Goal: Information Seeking & Learning: Learn about a topic

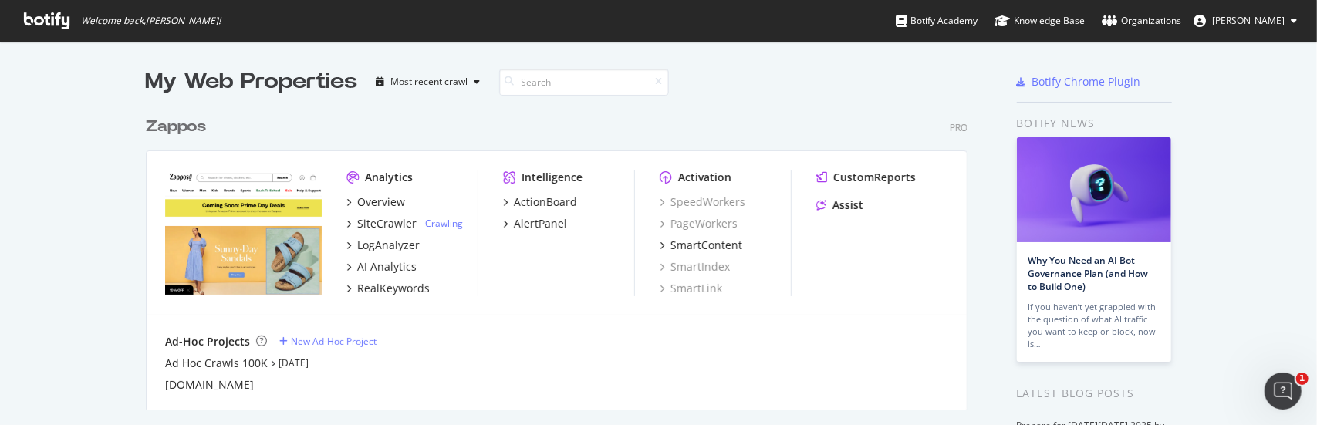
click at [171, 127] on div "Zappos" at bounding box center [176, 127] width 60 height 22
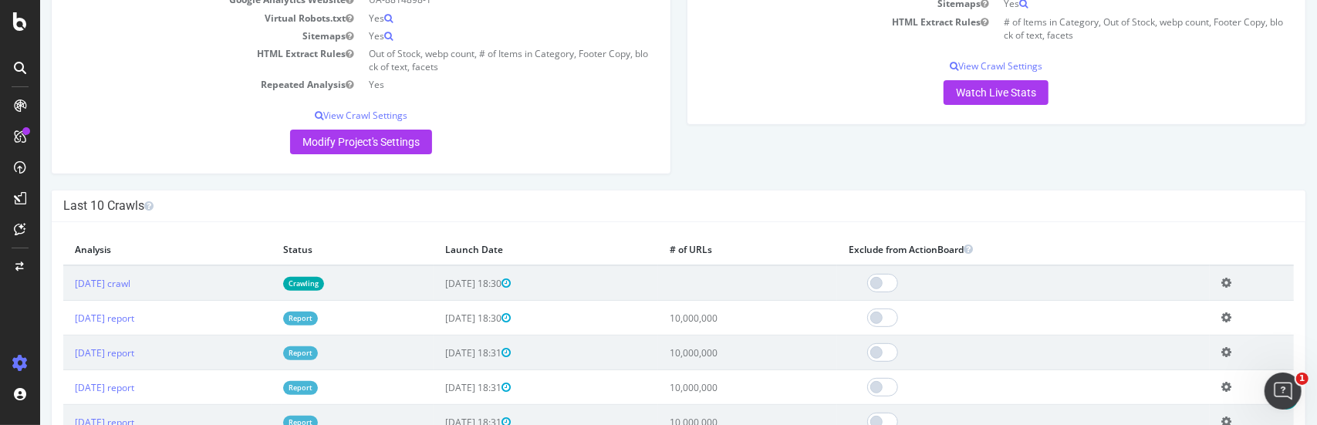
scroll to position [309, 0]
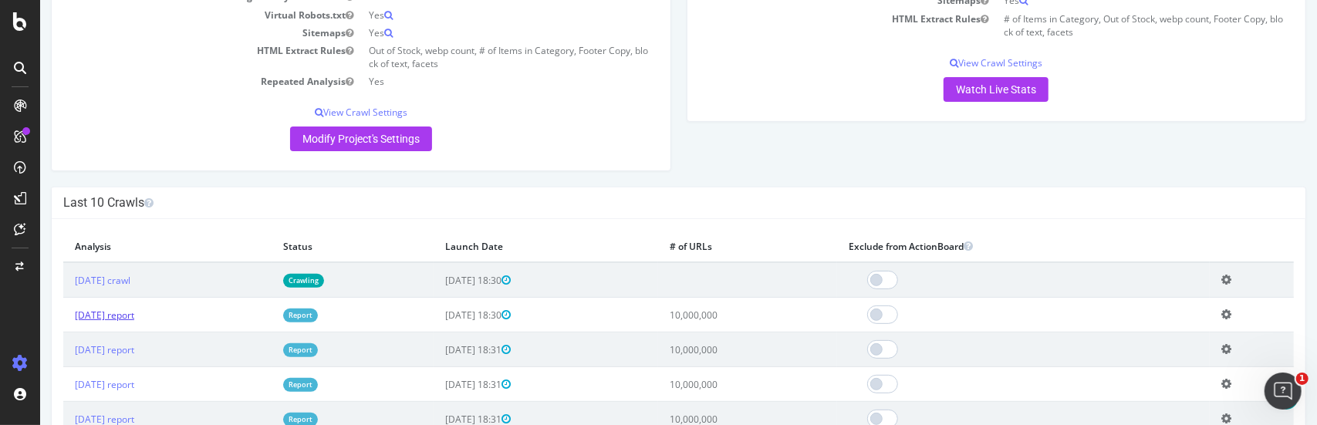
click at [131, 316] on link "[DATE] report" at bounding box center [103, 315] width 59 height 13
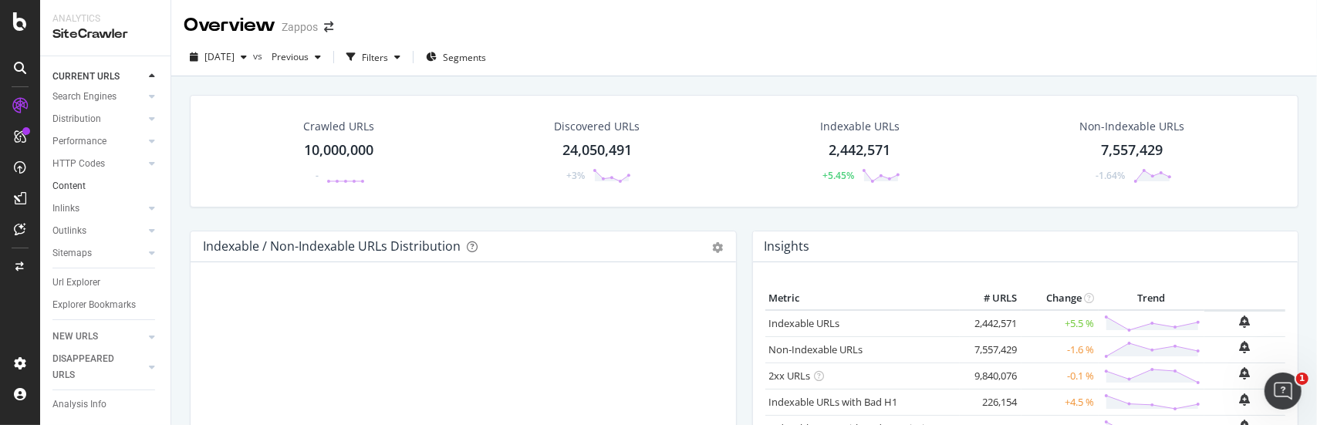
scroll to position [108, 0]
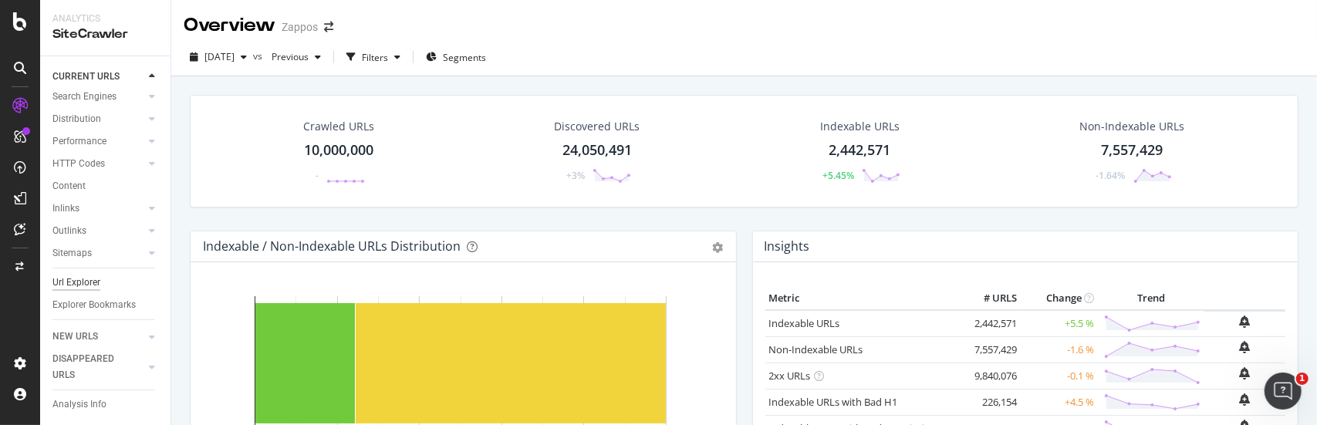
click at [76, 275] on div "Url Explorer" at bounding box center [76, 283] width 48 height 16
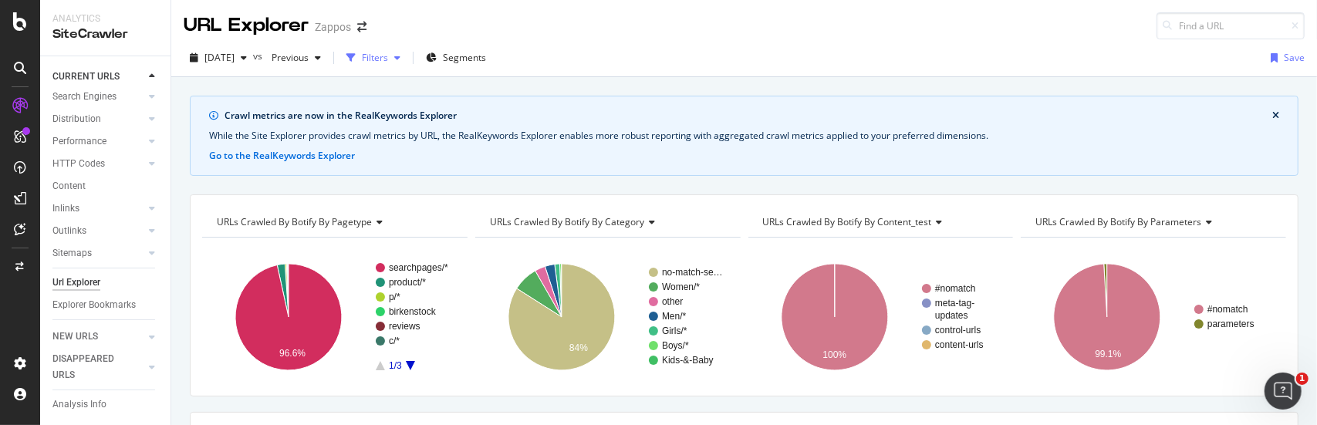
click at [401, 56] on icon "button" at bounding box center [397, 57] width 6 height 9
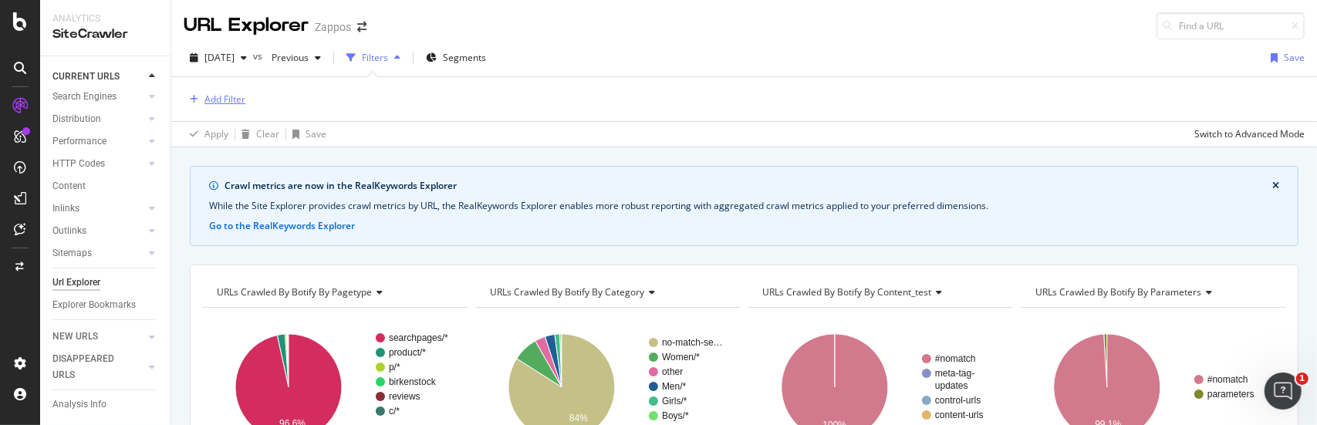
click at [213, 98] on div "Add Filter" at bounding box center [224, 99] width 41 height 13
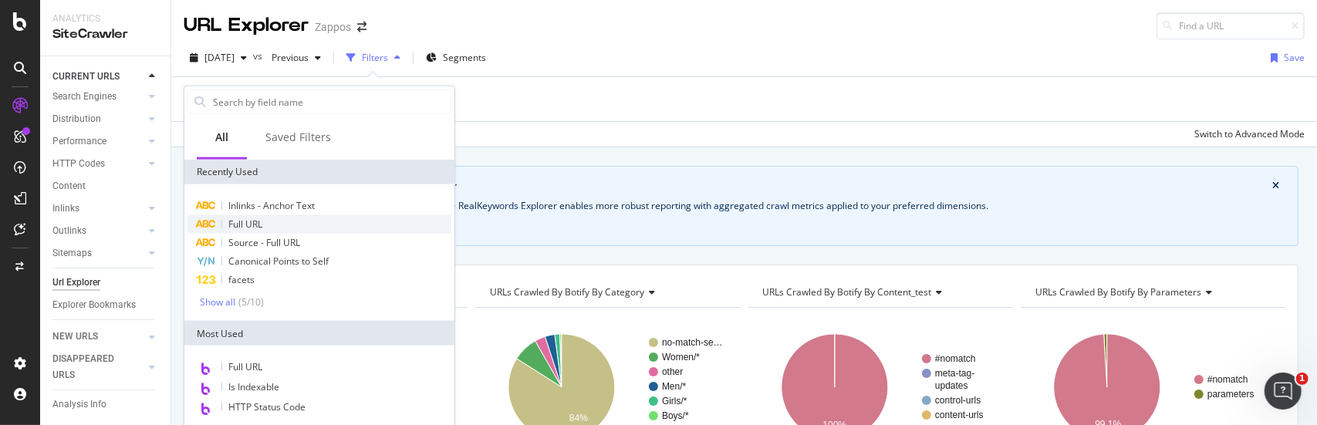
click at [256, 225] on span "Full URL" at bounding box center [245, 224] width 34 height 13
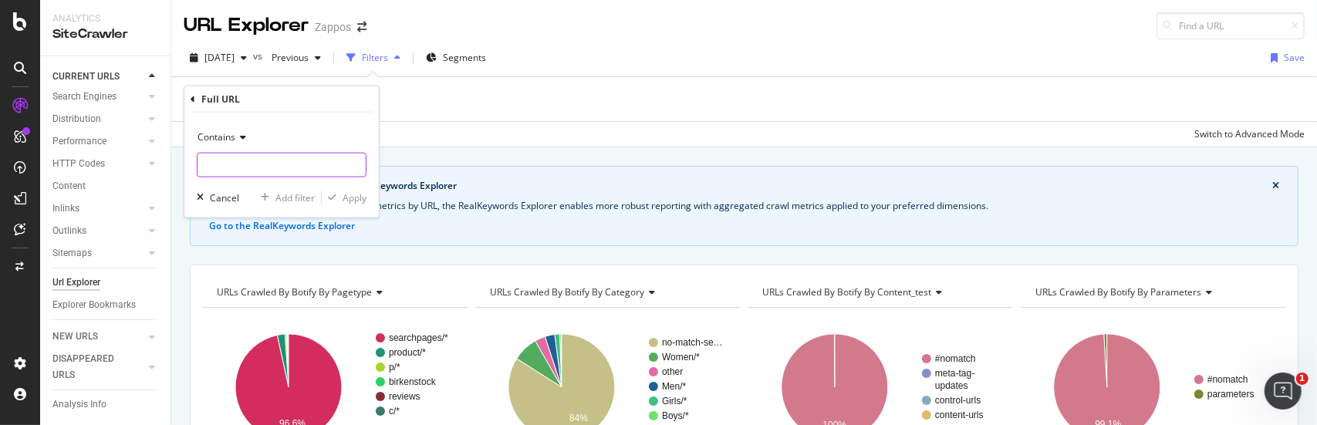
click at [255, 173] on input "text" at bounding box center [282, 165] width 168 height 25
type input "[DOMAIN_NAME]"
click at [350, 194] on div "Apply" at bounding box center [355, 197] width 24 height 13
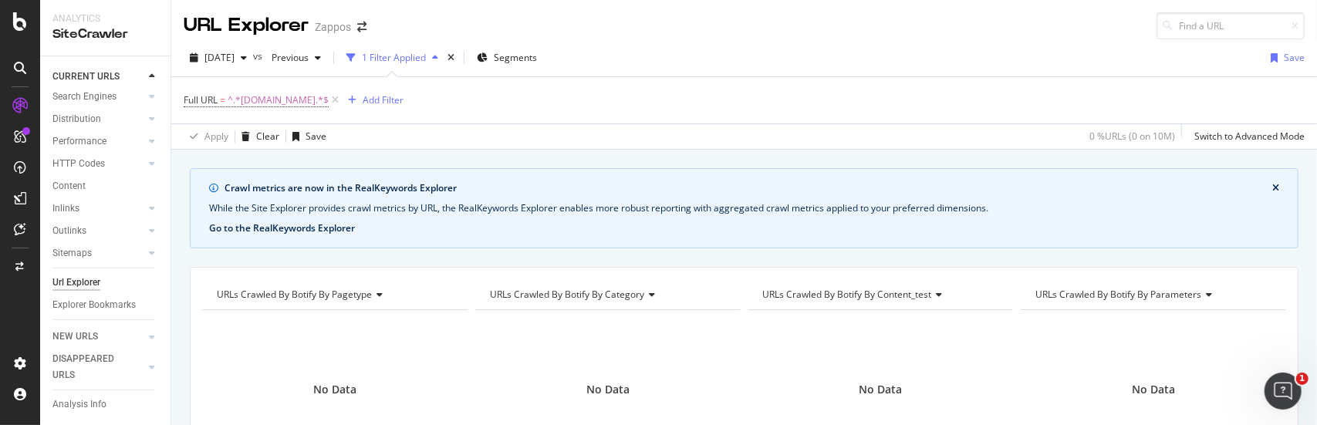
click at [328, 225] on button "Go to the RealKeywords Explorer" at bounding box center [282, 228] width 146 height 14
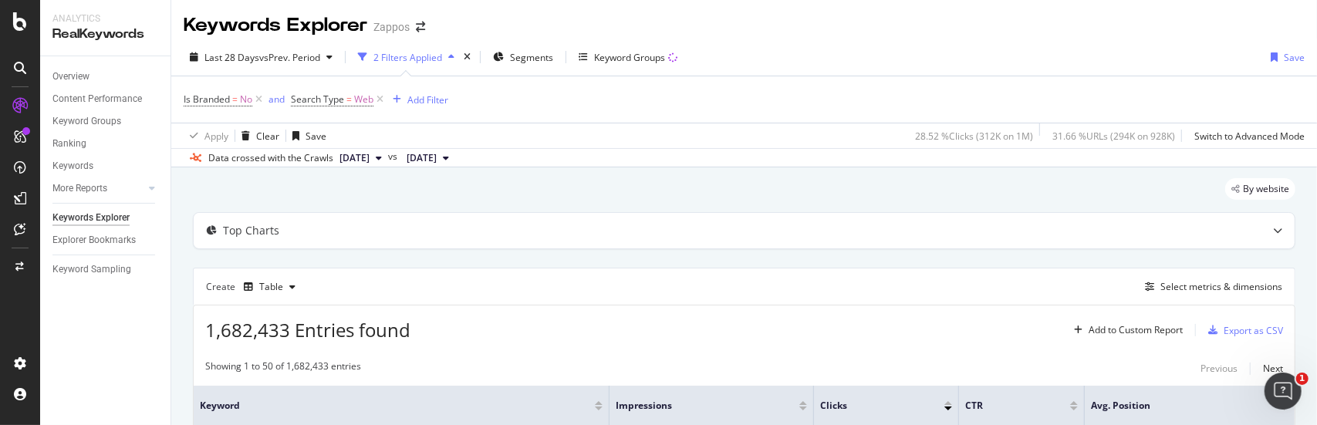
drag, startPoint x: 261, startPoint y: 100, endPoint x: 238, endPoint y: 118, distance: 29.2
click at [261, 100] on icon at bounding box center [258, 99] width 13 height 15
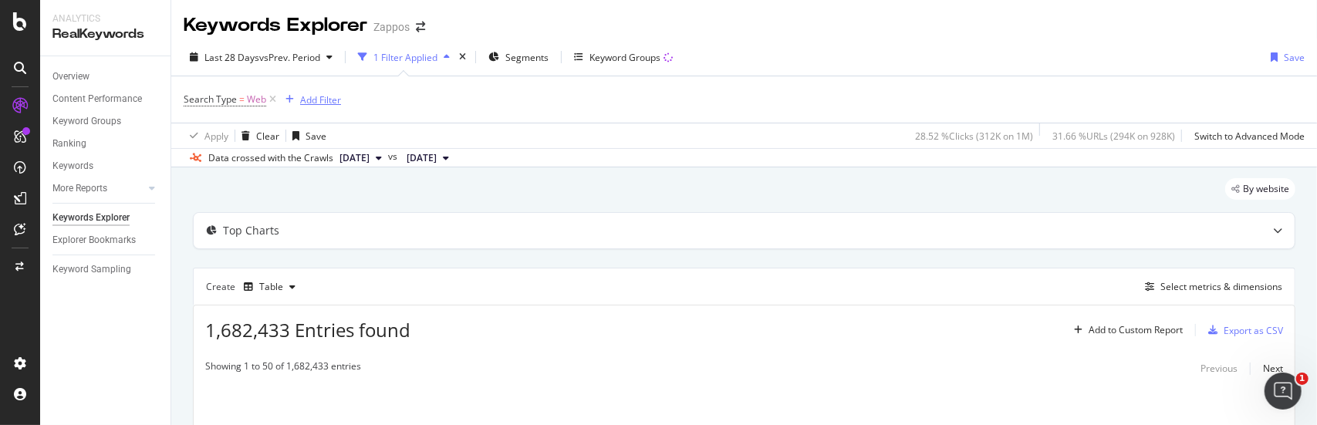
click at [304, 98] on div "Add Filter" at bounding box center [320, 99] width 41 height 13
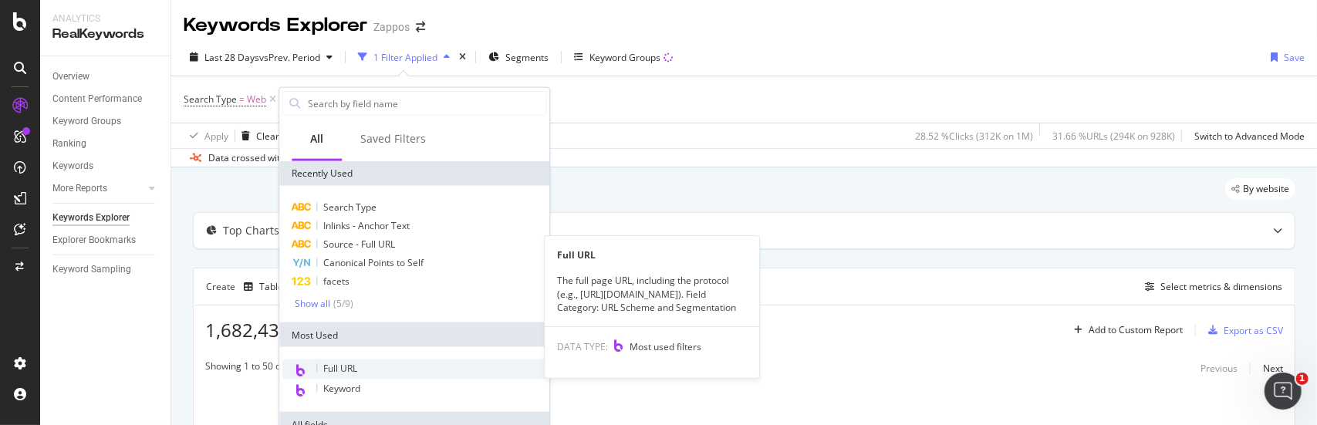
click at [348, 364] on span "Full URL" at bounding box center [340, 368] width 34 height 13
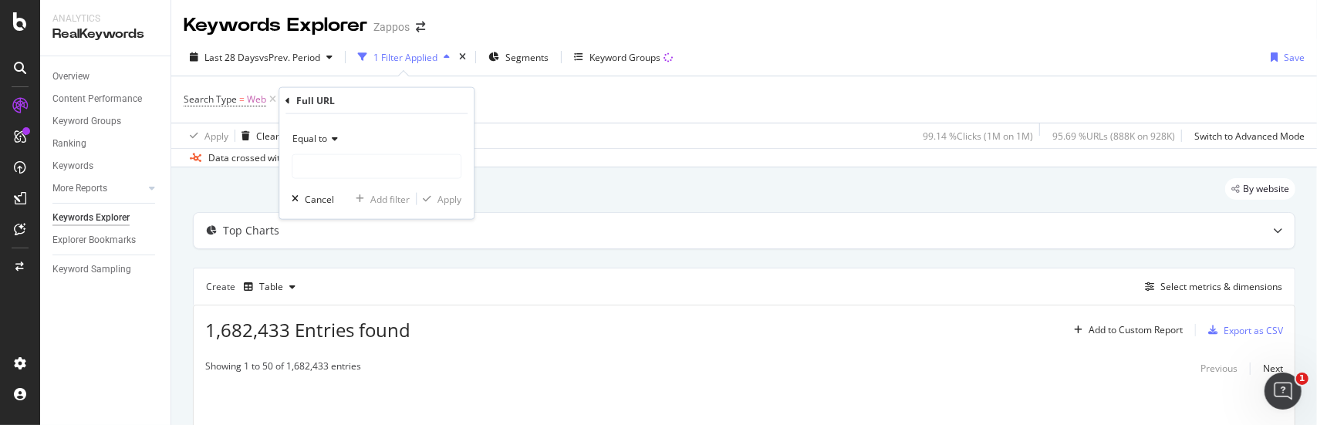
click at [336, 141] on icon at bounding box center [332, 138] width 11 height 9
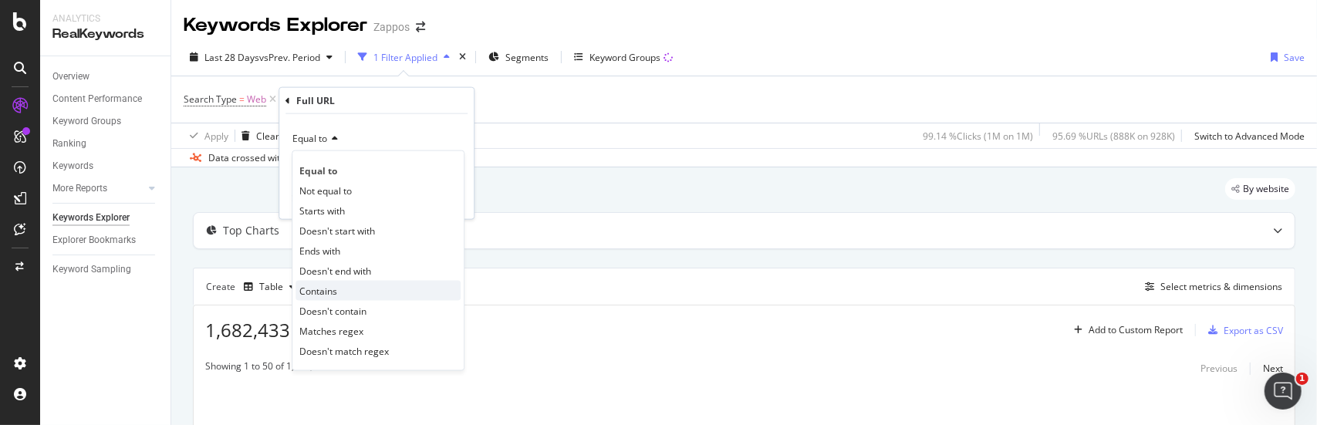
click at [324, 289] on span "Contains" at bounding box center [318, 290] width 38 height 13
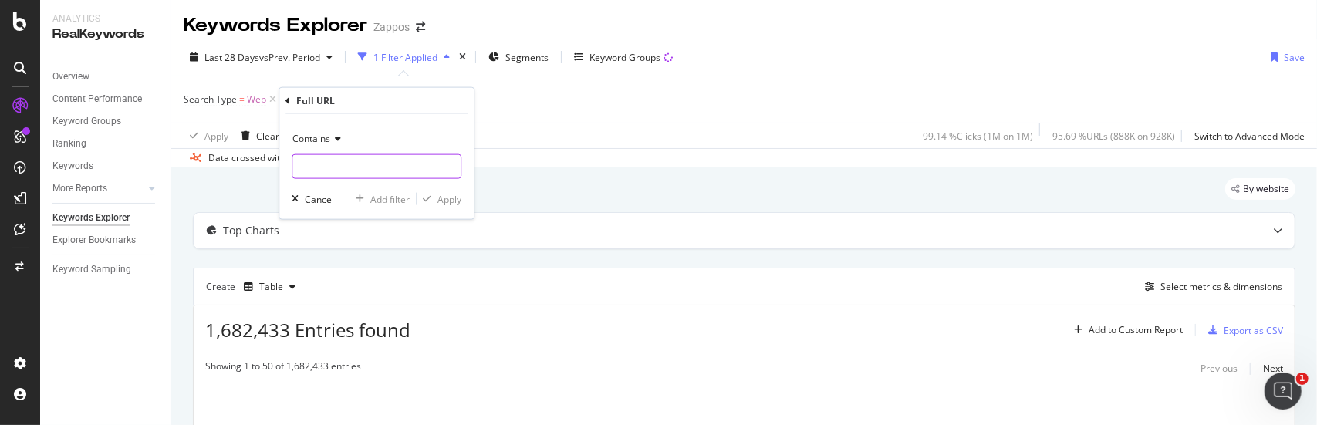
click at [347, 172] on input "text" at bounding box center [376, 166] width 168 height 25
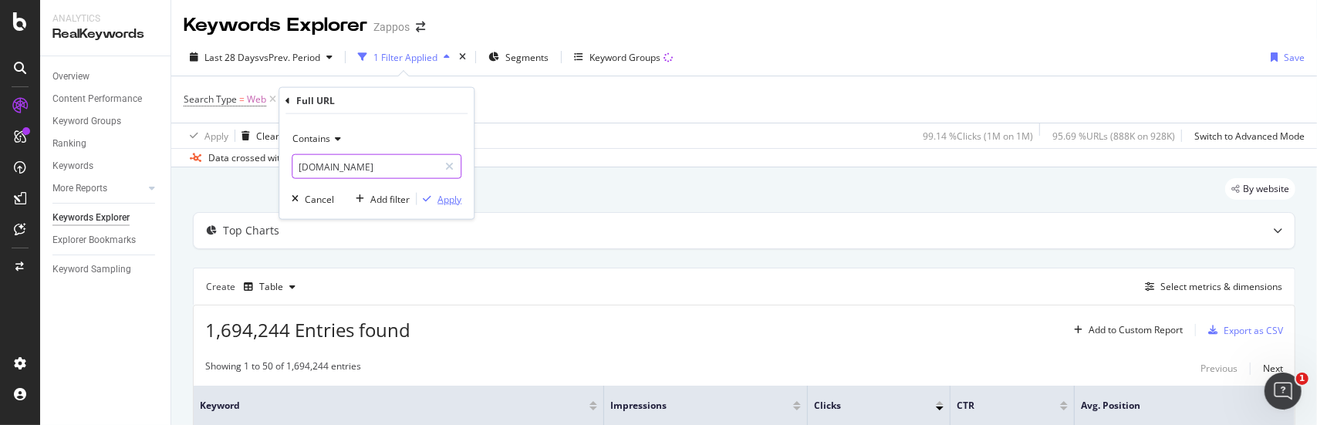
type input "[DOMAIN_NAME]"
click at [448, 197] on div "Apply" at bounding box center [450, 198] width 24 height 13
